Goal: Task Accomplishment & Management: Manage account settings

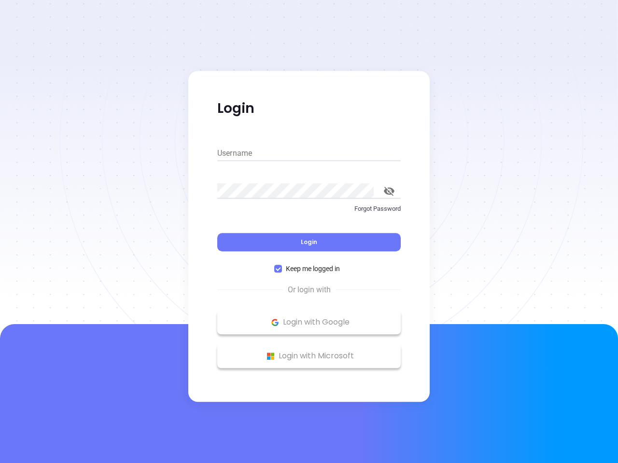
click at [309, 232] on div "Login" at bounding box center [308, 237] width 183 height 30
click at [309, 154] on input "Username" at bounding box center [308, 153] width 183 height 15
click at [389, 191] on icon "toggle password visibility" at bounding box center [389, 191] width 11 height 9
click at [309, 242] on span "Login" at bounding box center [309, 242] width 16 height 8
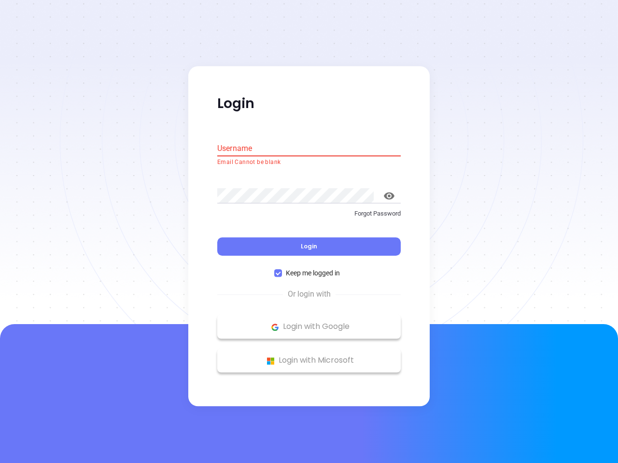
click at [309, 269] on span "Keep me logged in" at bounding box center [313, 273] width 62 height 11
click at [282, 270] on input "Keep me logged in" at bounding box center [278, 274] width 8 height 8
checkbox input "false"
click at [309, 322] on p "Login with Google" at bounding box center [309, 327] width 174 height 14
click at [309, 356] on p "Login with Microsoft" at bounding box center [309, 361] width 174 height 14
